Goal: Task Accomplishment & Management: Complete application form

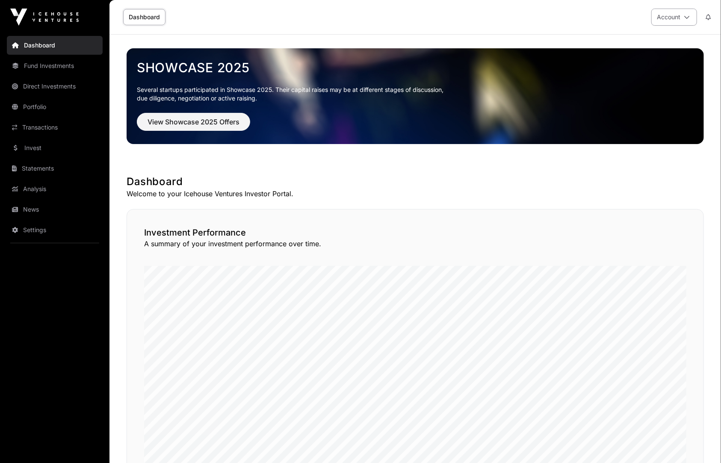
click at [670, 18] on button "Account" at bounding box center [674, 17] width 46 height 17
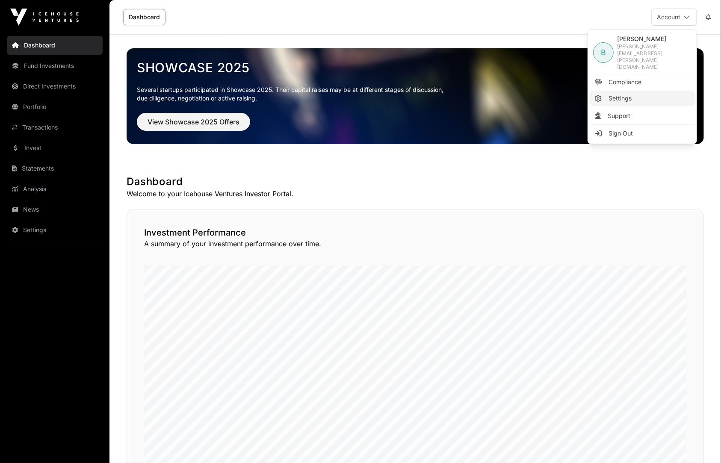
click at [628, 94] on span "Settings" at bounding box center [619, 98] width 23 height 9
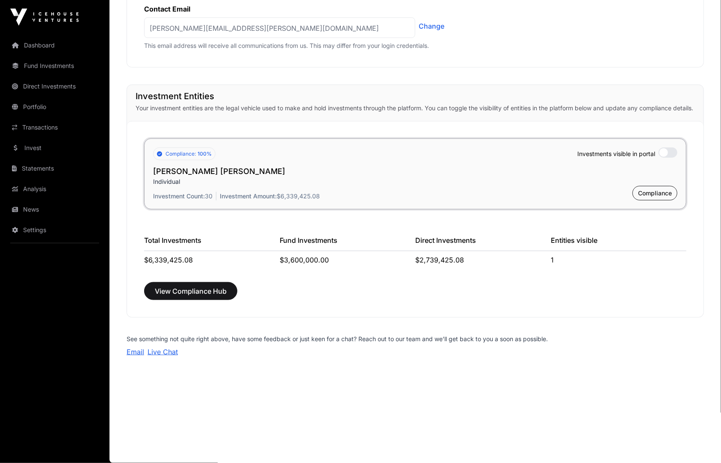
scroll to position [572, 0]
click at [579, 291] on div "View Compliance Hub" at bounding box center [415, 291] width 542 height 18
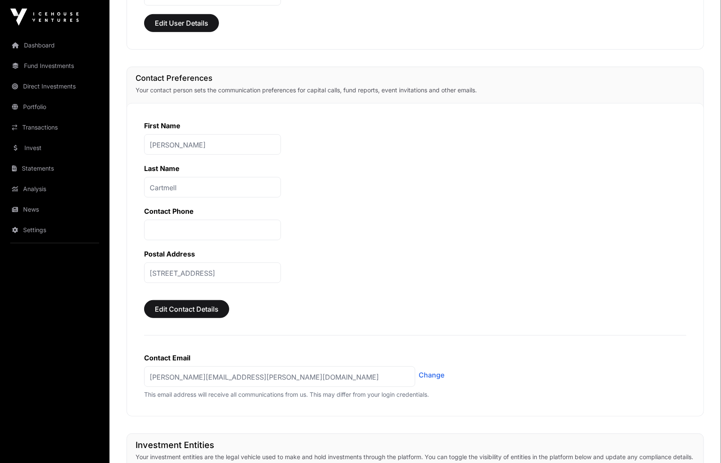
scroll to position [0, 0]
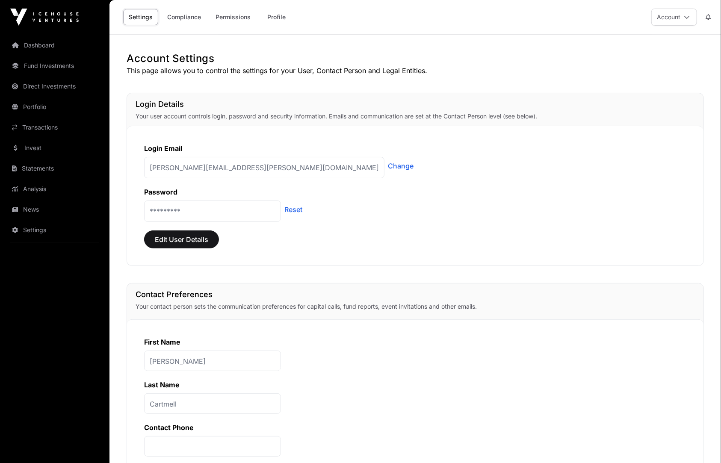
click at [530, 184] on div "Login Email brian@cartmell.co.nz Change Password ********* Reset Edit User Deta…" at bounding box center [415, 196] width 576 height 140
click at [245, 162] on p "brian@cartmell.co.nz" at bounding box center [264, 167] width 240 height 21
click at [236, 166] on p "brian@cartmell.co.nz" at bounding box center [264, 167] width 240 height 21
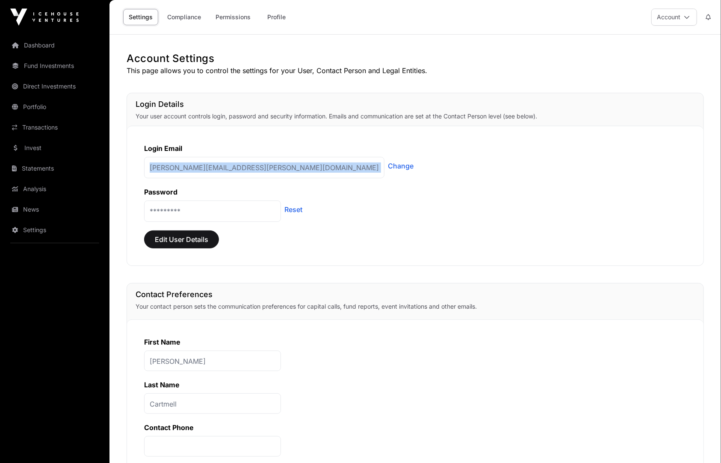
click at [236, 166] on p "brian@cartmell.co.nz" at bounding box center [264, 167] width 240 height 21
click at [388, 165] on link "Change" at bounding box center [401, 166] width 26 height 10
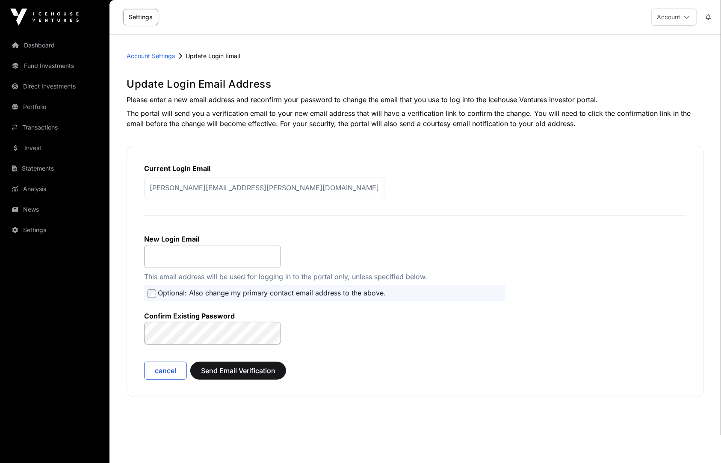
click at [247, 180] on p "brian@cartmell.co.nz" at bounding box center [264, 187] width 240 height 21
click at [204, 263] on input "email" at bounding box center [212, 256] width 137 height 23
type input "******"
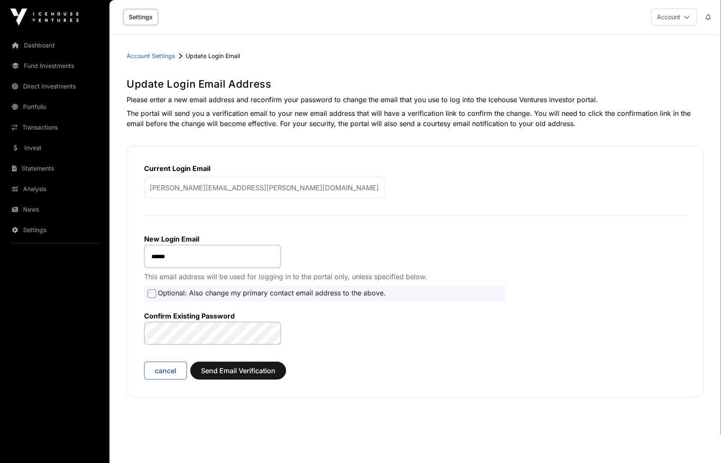
click at [144, 322] on protonpass-control-3c21 at bounding box center [144, 322] width 0 height 0
click at [339, 338] on form "New Login Email ****** This email address will be used for logging in to the po…" at bounding box center [415, 301] width 542 height 155
click at [535, 129] on div "Account Settings Update Login Email Update Login Email Address Please enter a n…" at bounding box center [414, 238] width 611 height 373
click at [253, 374] on span "Send Email Verification" at bounding box center [238, 370] width 74 height 10
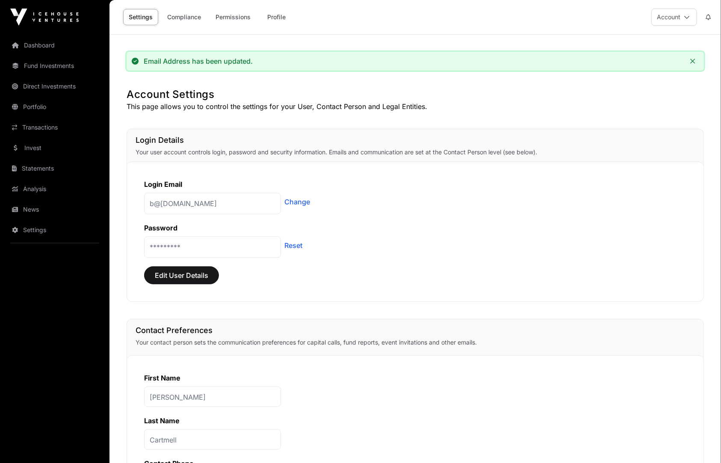
click at [663, 153] on p "Your user account controls login, password and security information. Emails and…" at bounding box center [415, 152] width 559 height 9
click at [39, 40] on link "Dashboard" at bounding box center [55, 45] width 96 height 19
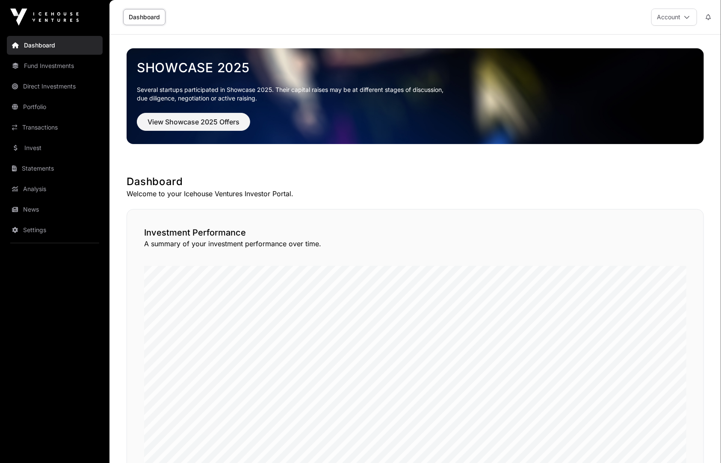
click at [39, 40] on link "Dashboard" at bounding box center [55, 45] width 96 height 19
click at [37, 111] on link "Portfolio" at bounding box center [55, 106] width 96 height 19
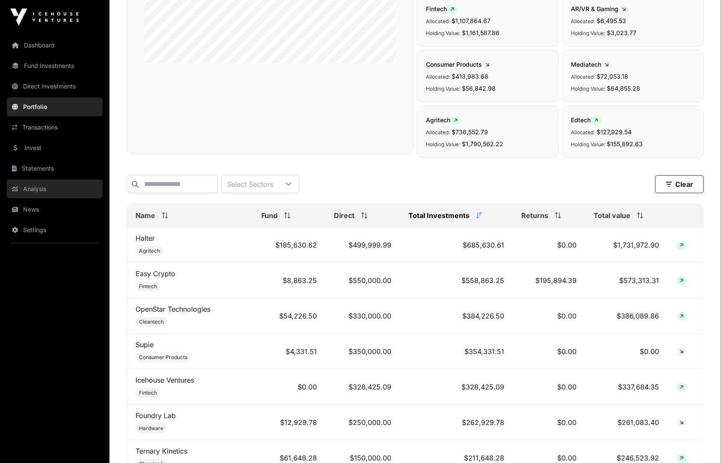
scroll to position [193, 0]
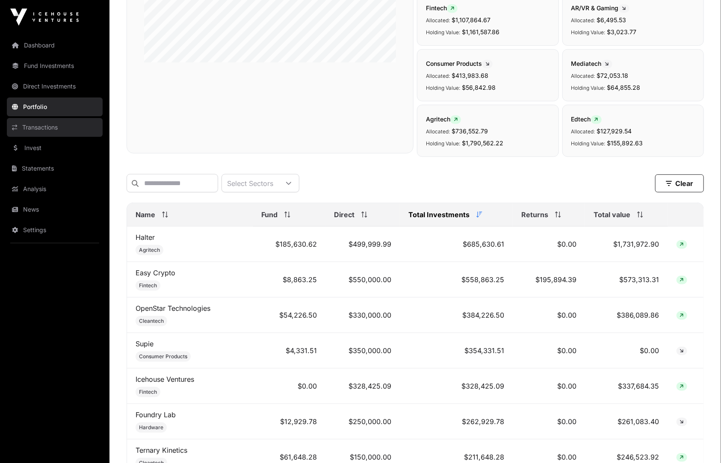
click at [56, 128] on link "Transactions" at bounding box center [55, 127] width 96 height 19
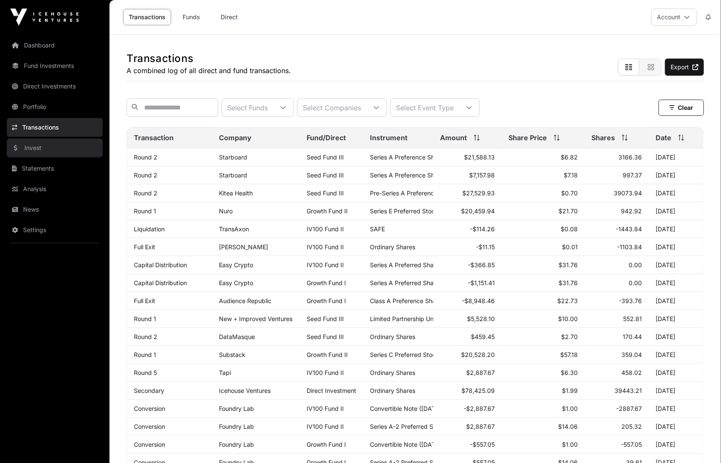
click at [52, 145] on link "Invest" at bounding box center [55, 148] width 96 height 19
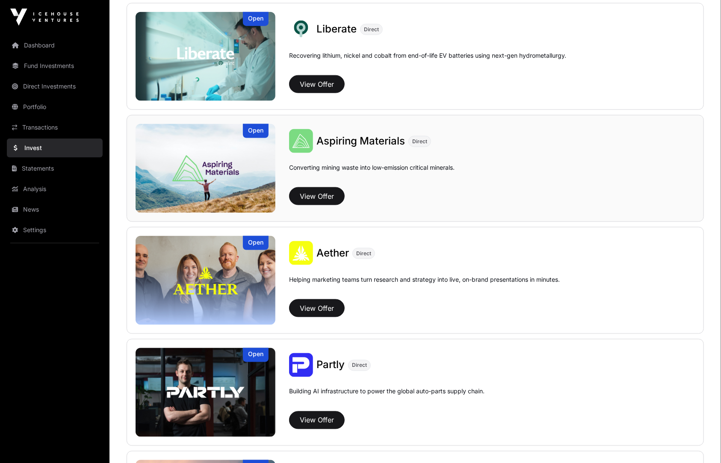
scroll to position [731, 0]
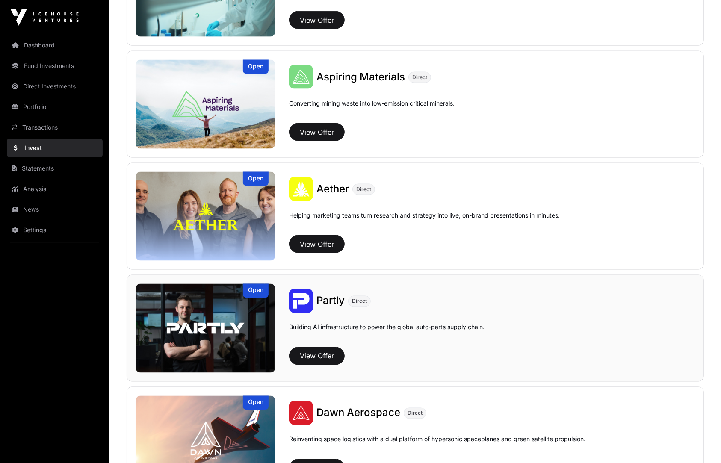
click at [378, 351] on div "View Offer" at bounding box center [492, 356] width 406 height 18
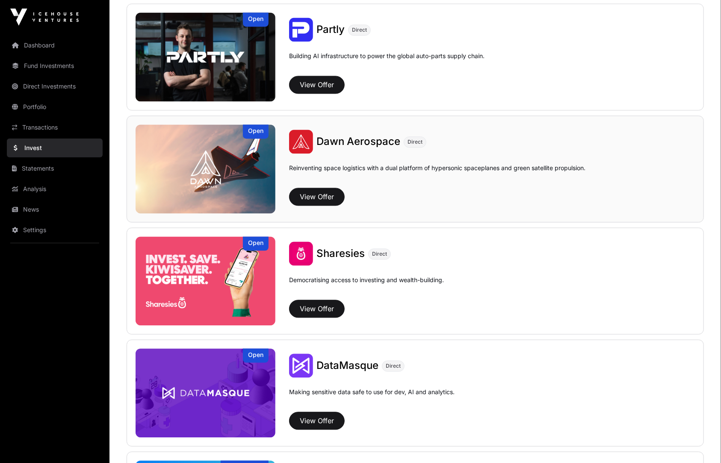
scroll to position [975, 0]
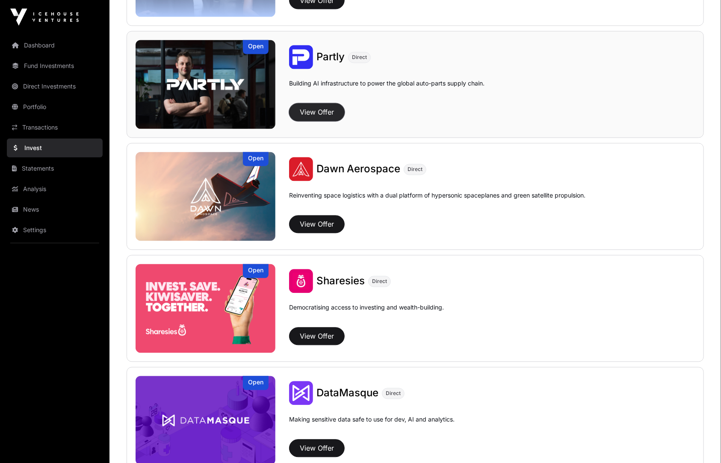
click at [320, 104] on button "View Offer" at bounding box center [317, 112] width 56 height 18
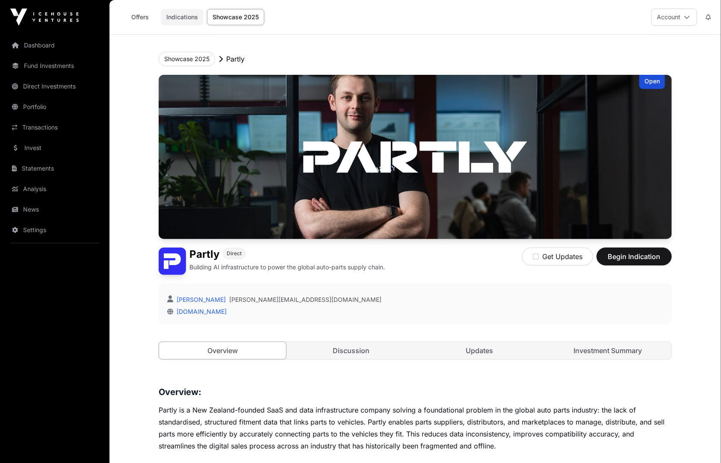
click at [185, 14] on link "Indications" at bounding box center [182, 17] width 43 height 16
click at [647, 255] on span "Begin Indication" at bounding box center [634, 256] width 54 height 10
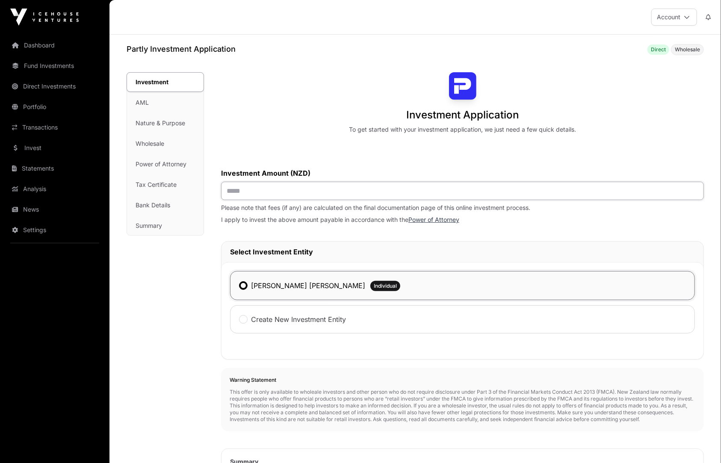
click at [298, 191] on input "text" at bounding box center [462, 191] width 483 height 18
type input "********"
click at [366, 158] on div "Investment Application To get started with your investment application, we just…" at bounding box center [462, 333] width 483 height 522
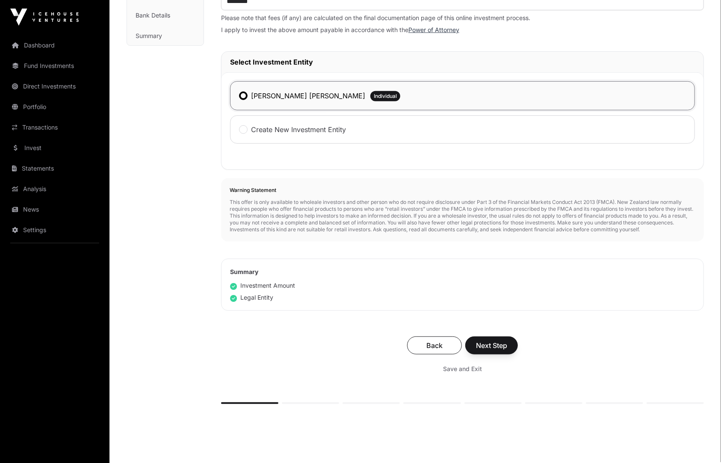
scroll to position [236, 0]
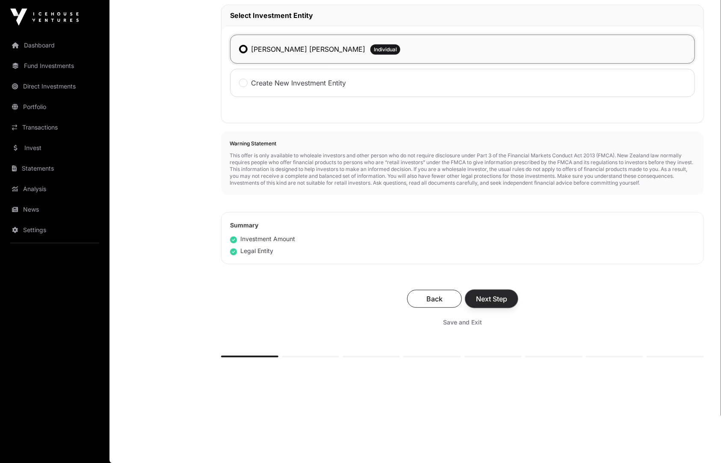
click at [504, 302] on span "Next Step" at bounding box center [491, 299] width 31 height 10
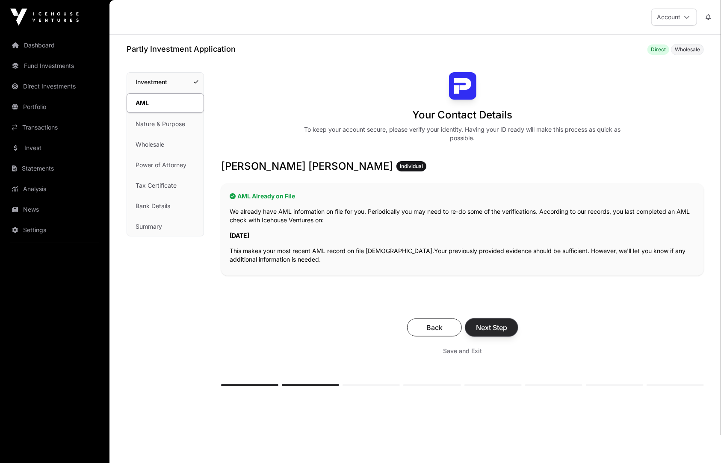
click at [496, 328] on span "Next Step" at bounding box center [491, 327] width 31 height 10
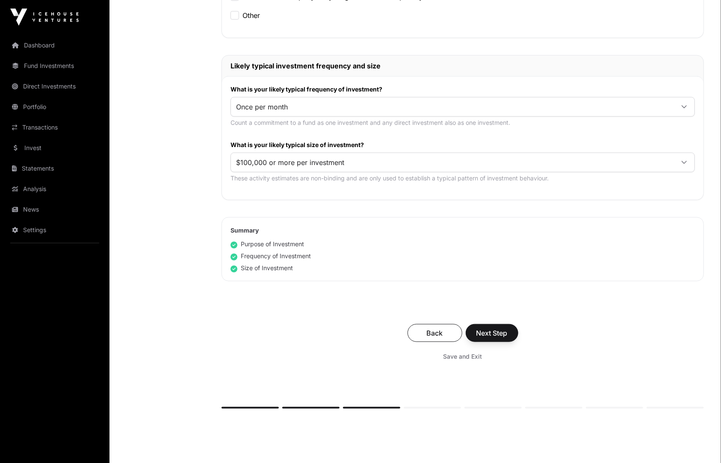
scroll to position [381, 0]
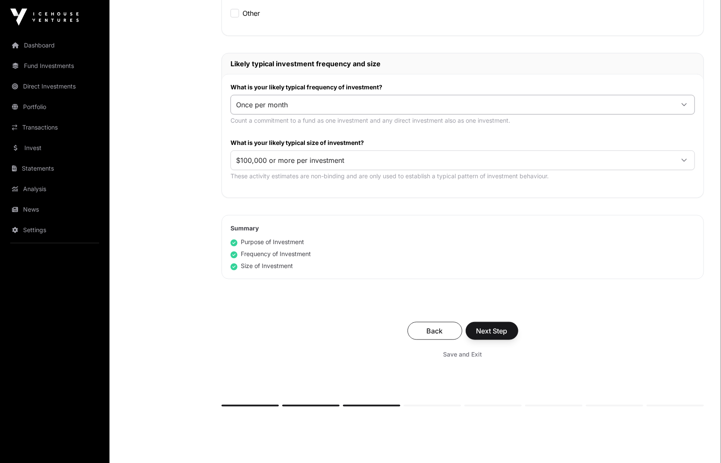
click at [472, 103] on span "Once per month" at bounding box center [452, 104] width 443 height 15
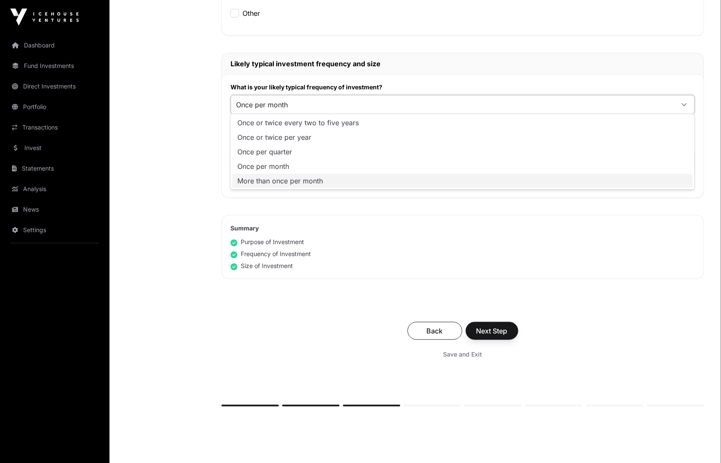
click at [464, 174] on li "More than once per month" at bounding box center [462, 181] width 460 height 14
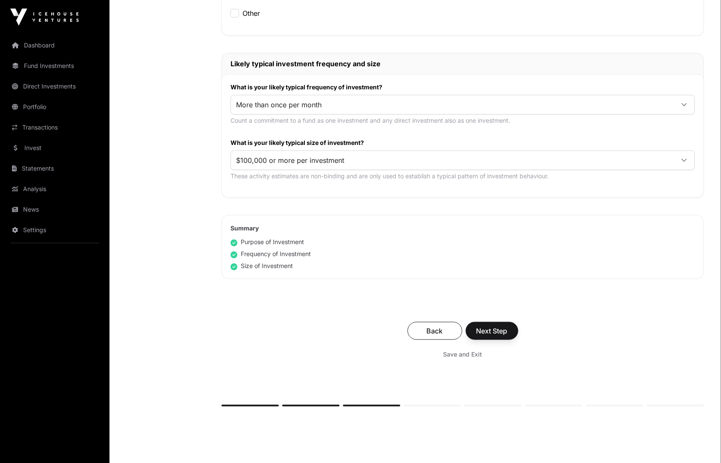
click at [590, 301] on div "[PERSON_NAME] [PERSON_NAME] Individual Nature and Purpose of Investment Please …" at bounding box center [462, 70] width 482 height 601
click at [502, 329] on span "Next Step" at bounding box center [491, 331] width 31 height 10
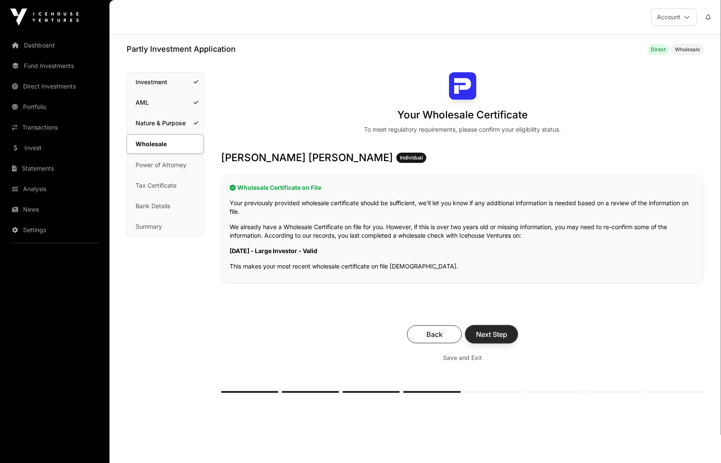
click at [503, 334] on span "Next Step" at bounding box center [491, 334] width 31 height 10
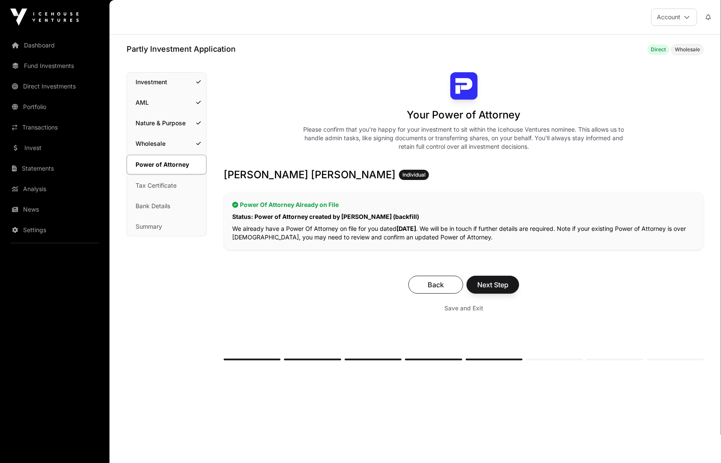
click at [513, 294] on div "Back Next Step Save and Exit" at bounding box center [464, 295] width 480 height 57
click at [503, 287] on span "Next Step" at bounding box center [492, 285] width 31 height 10
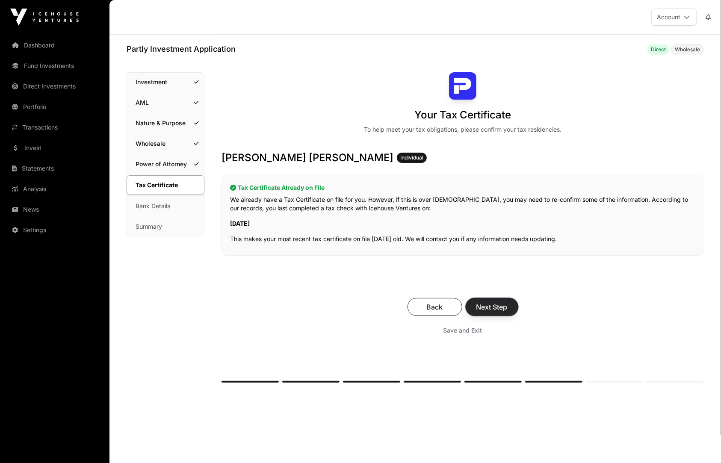
click at [505, 303] on span "Next Step" at bounding box center [491, 307] width 31 height 10
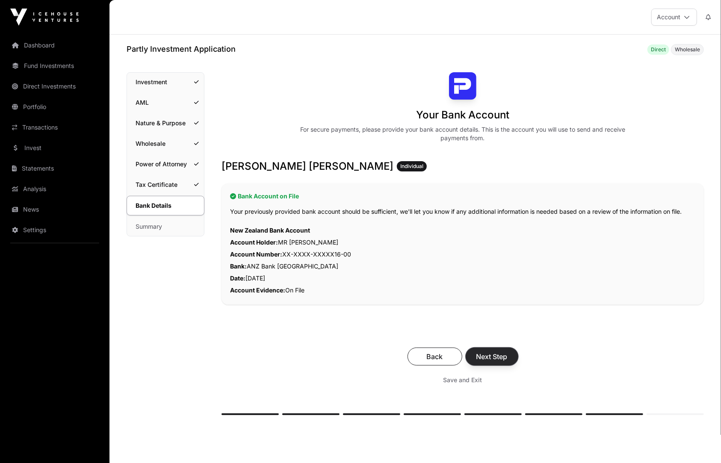
click at [504, 351] on span "Next Step" at bounding box center [491, 356] width 31 height 10
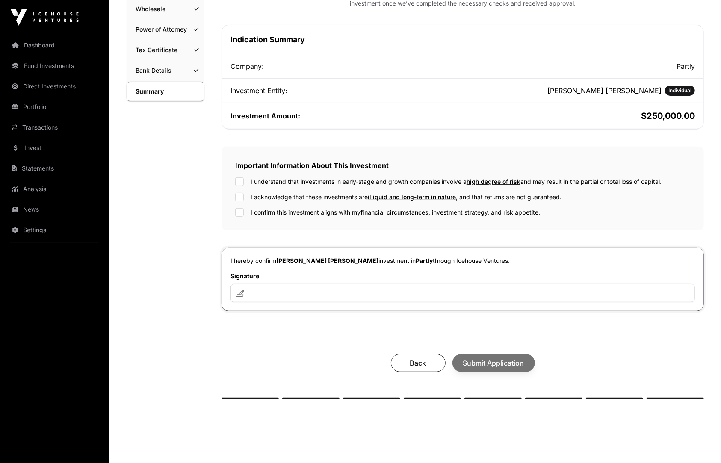
scroll to position [174, 0]
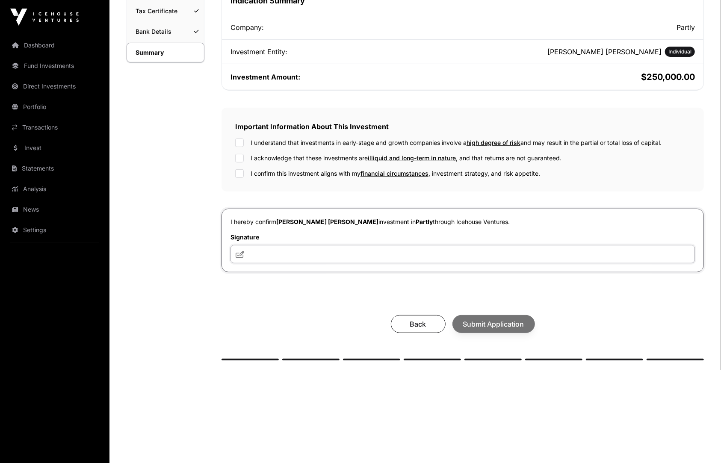
click at [454, 263] on input "text" at bounding box center [462, 254] width 464 height 18
click at [355, 251] on input "text" at bounding box center [462, 254] width 464 height 18
type input "**********"
click at [343, 292] on div "**********" at bounding box center [462, 130] width 482 height 462
click at [489, 326] on div "Back Submit Application" at bounding box center [462, 324] width 465 height 18
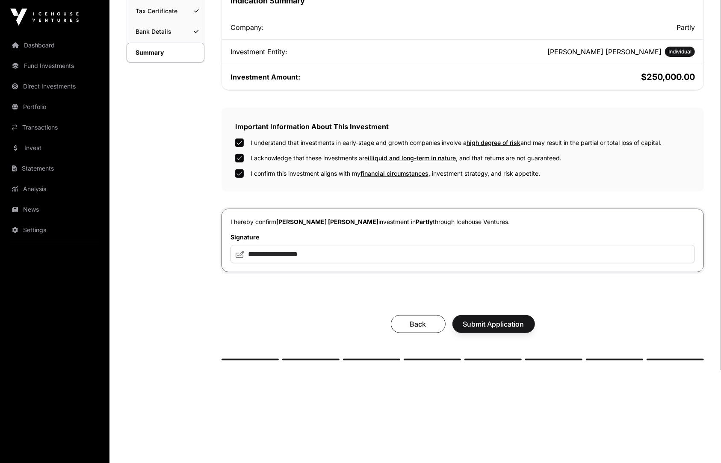
click at [510, 336] on div "Back Submit Application" at bounding box center [462, 323] width 482 height 35
click at [507, 326] on span "Submit Application" at bounding box center [493, 324] width 61 height 10
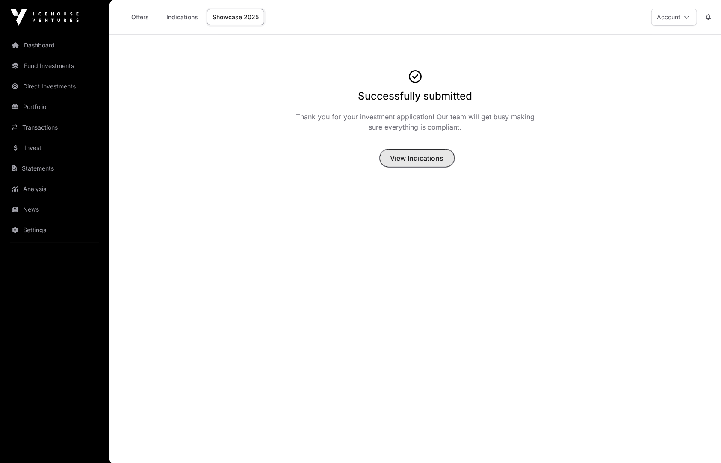
click at [425, 165] on button "View Indications" at bounding box center [417, 158] width 75 height 18
click at [421, 160] on span "View Indications" at bounding box center [416, 158] width 53 height 10
click at [430, 227] on main "Successfully submitted Thank you for your investment application! Our team will…" at bounding box center [414, 249] width 611 height 428
click at [31, 146] on link "Invest" at bounding box center [55, 148] width 96 height 19
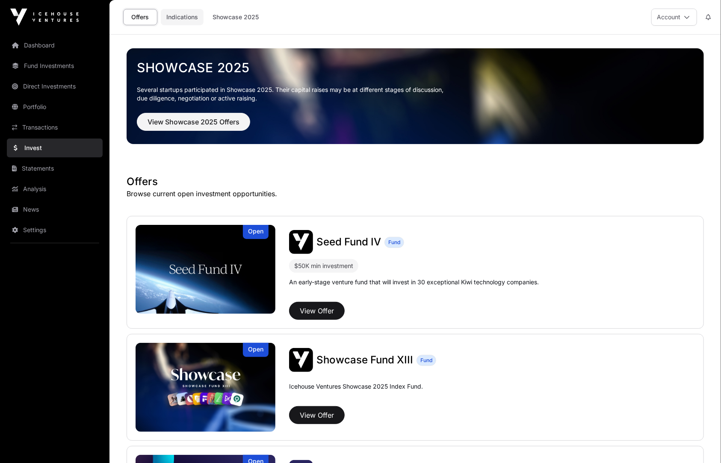
click at [192, 19] on link "Indications" at bounding box center [182, 17] width 43 height 16
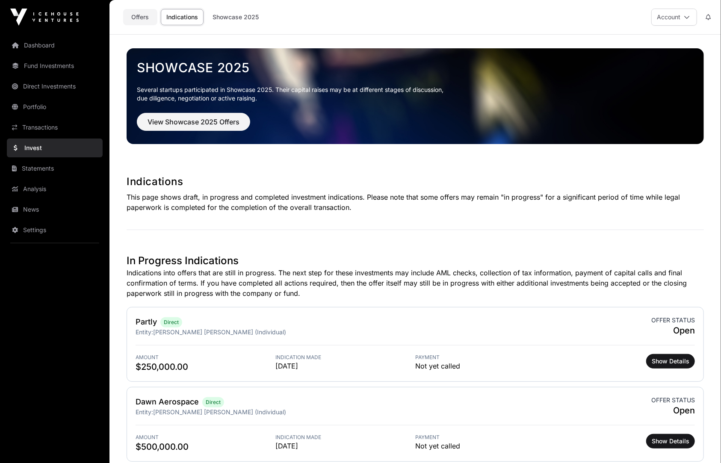
click at [141, 18] on link "Offers" at bounding box center [140, 17] width 34 height 16
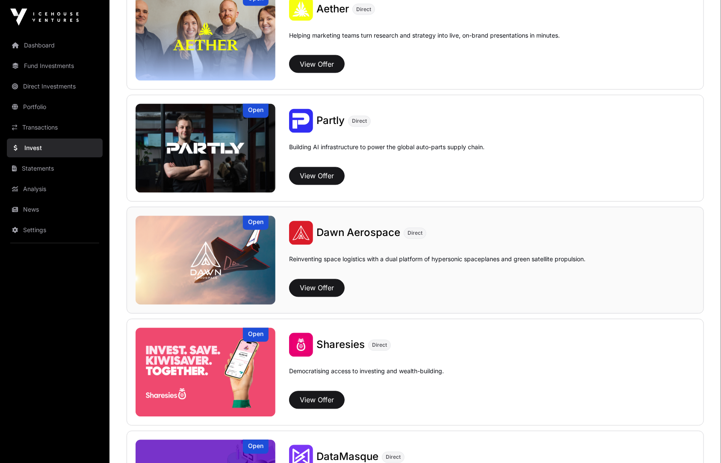
scroll to position [912, 0]
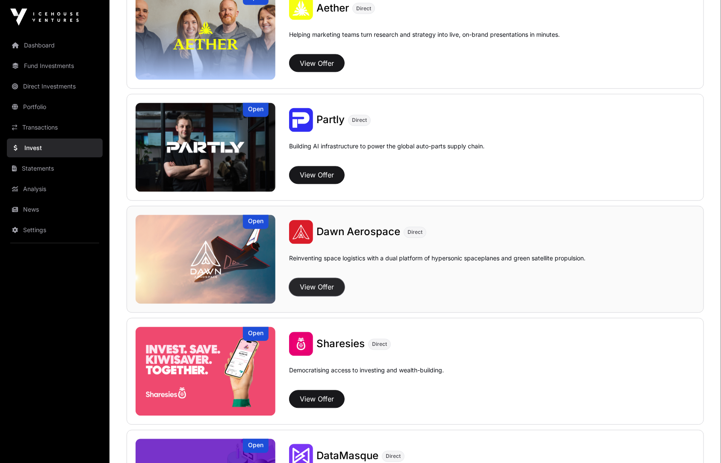
click at [315, 284] on button "View Offer" at bounding box center [317, 287] width 56 height 18
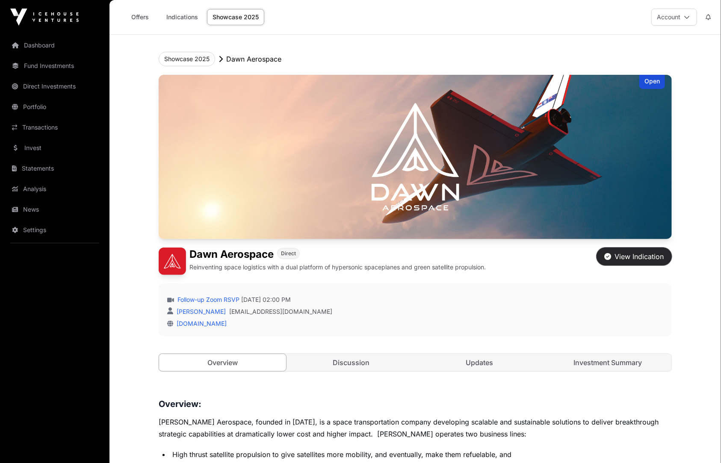
click at [625, 256] on div "View Indication" at bounding box center [633, 256] width 59 height 10
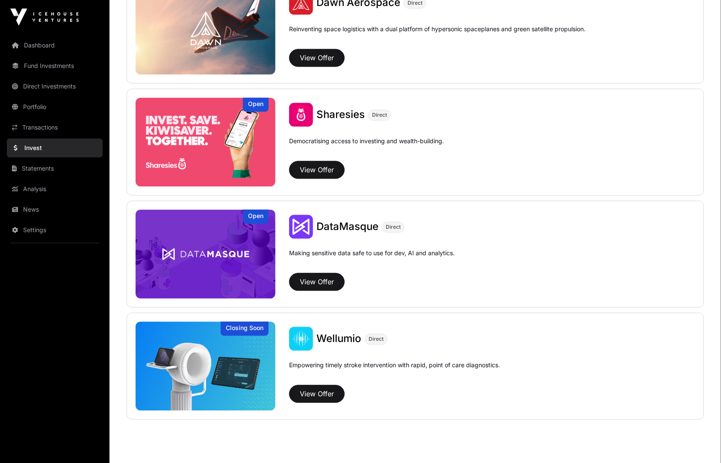
scroll to position [1143, 0]
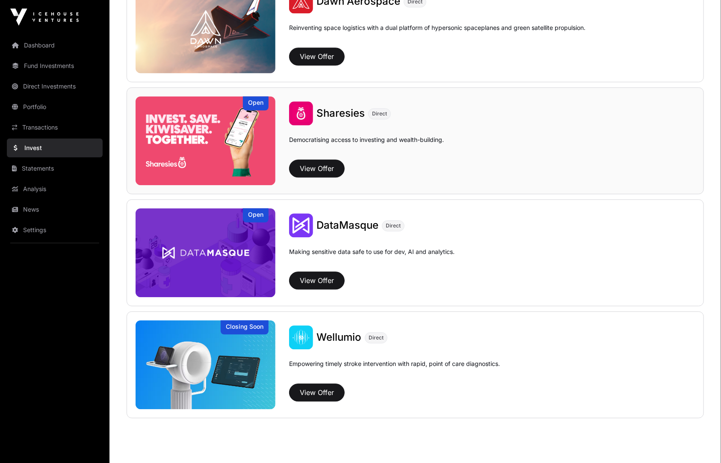
click at [467, 155] on div "Sharesies Direct Democratising access to investing and wealth-building. View Of…" at bounding box center [484, 143] width 419 height 84
click at [327, 162] on button "View Offer" at bounding box center [317, 168] width 56 height 18
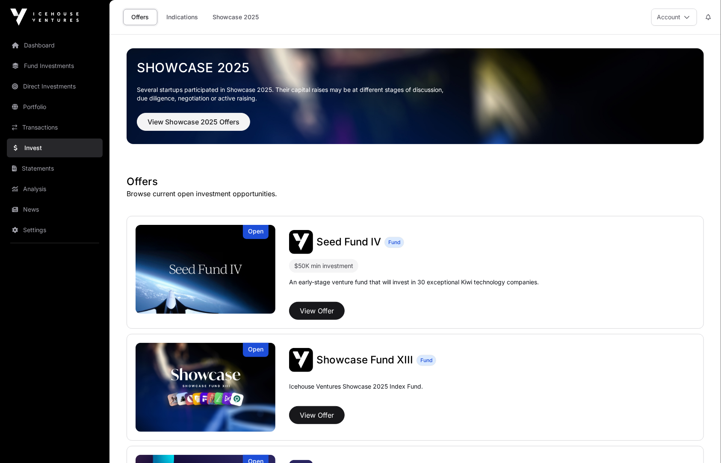
scroll to position [1143, 0]
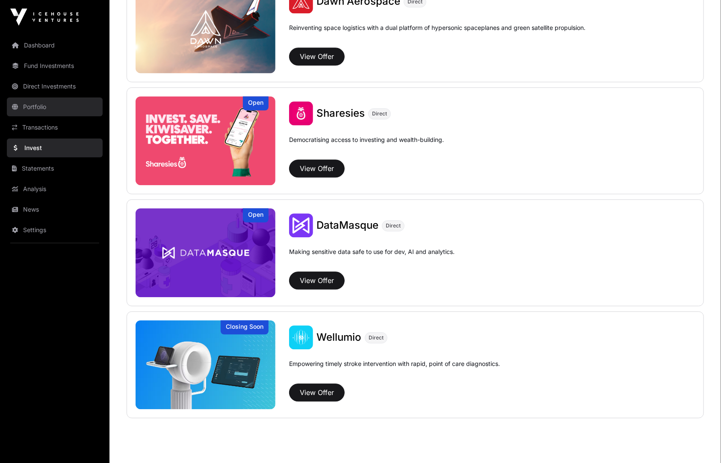
click at [41, 107] on link "Portfolio" at bounding box center [55, 106] width 96 height 19
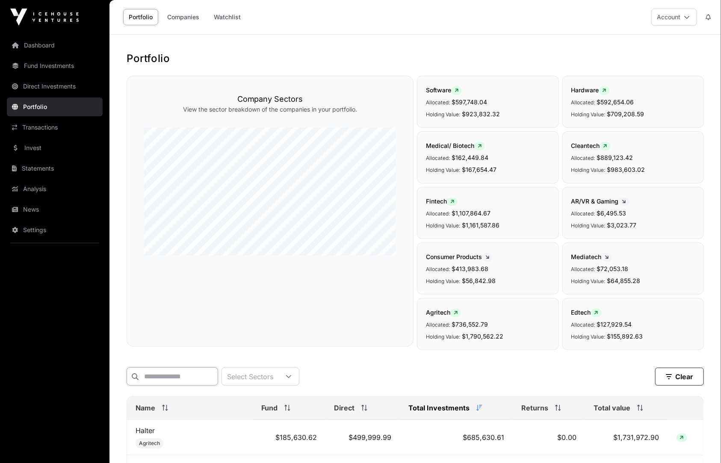
click at [195, 374] on input "text" at bounding box center [172, 376] width 91 height 18
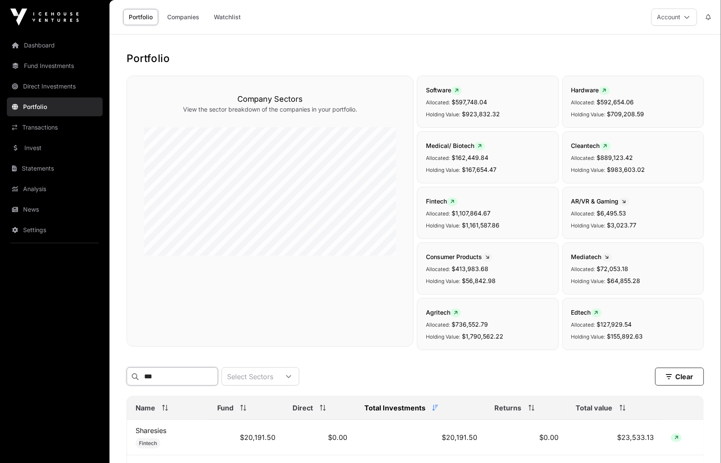
type input "****"
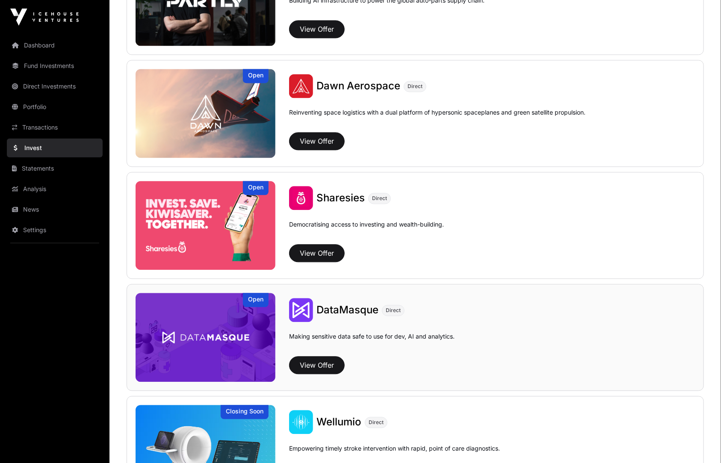
scroll to position [1043, 0]
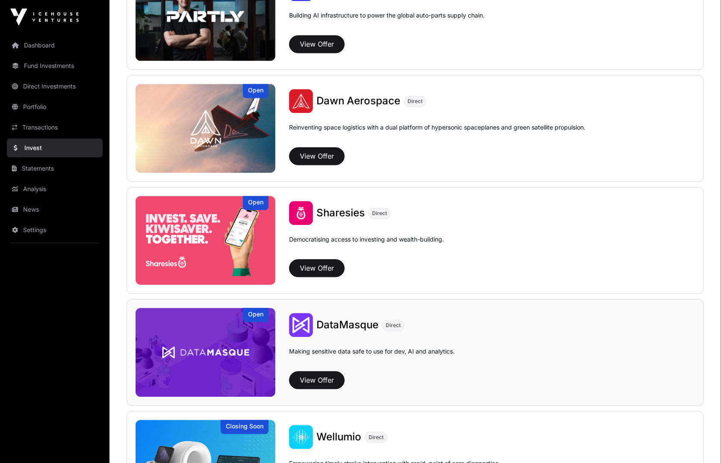
click at [212, 350] on img at bounding box center [206, 352] width 140 height 89
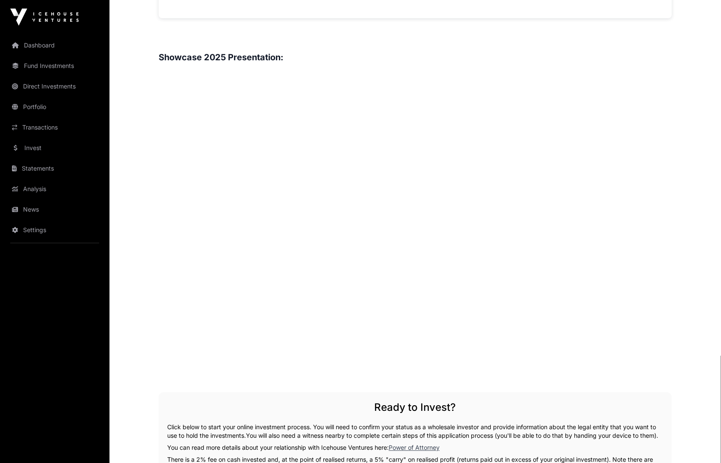
scroll to position [954, 0]
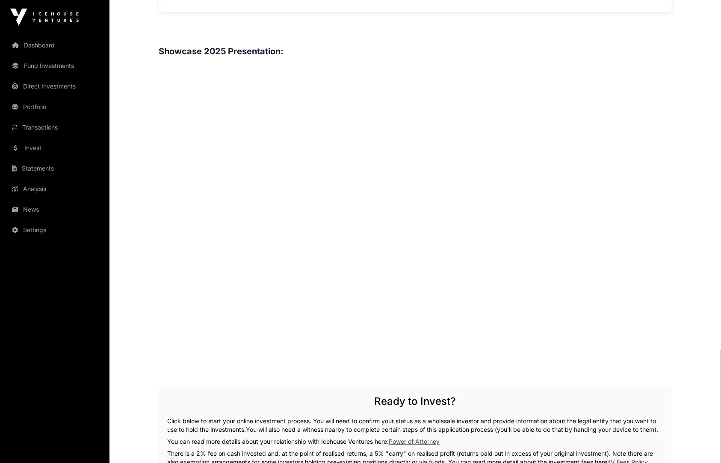
click at [380, 47] on h3 "Showcase 2025 Presentation:" at bounding box center [415, 52] width 513 height 14
click at [41, 113] on link "Portfolio" at bounding box center [55, 106] width 96 height 19
